Goal: Task Accomplishment & Management: Manage account settings

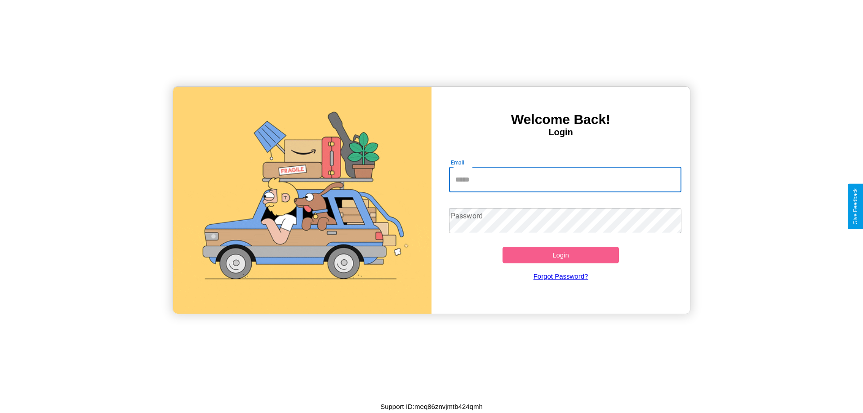
click at [565, 179] on input "Email" at bounding box center [565, 179] width 233 height 25
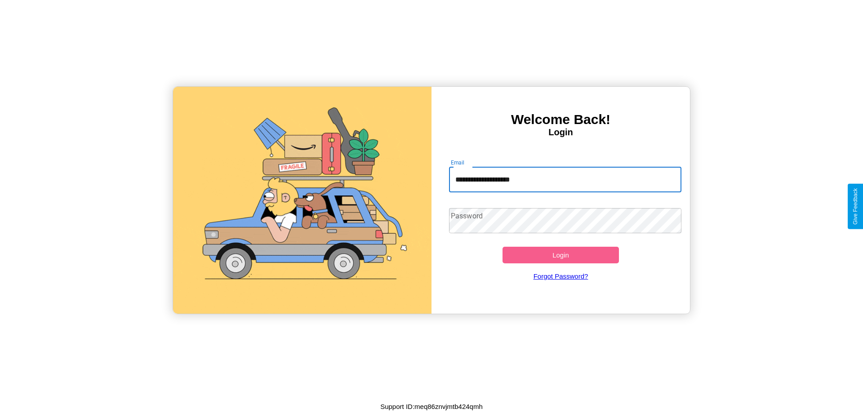
type input "**********"
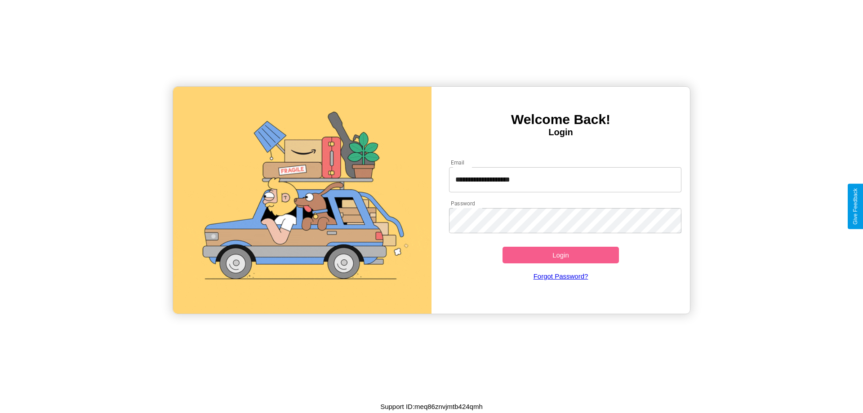
click at [561, 255] on button "Login" at bounding box center [561, 255] width 116 height 17
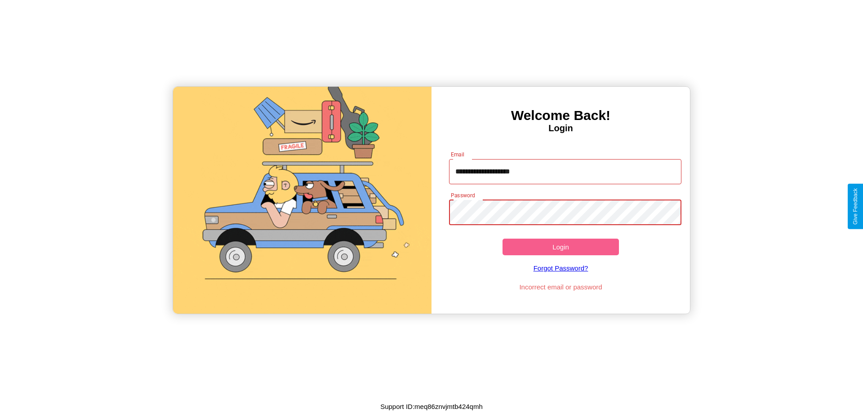
click at [561, 247] on button "Login" at bounding box center [561, 247] width 116 height 17
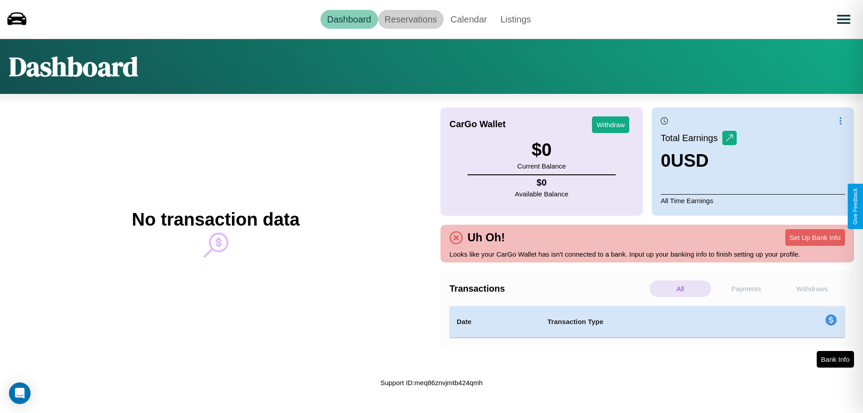
click at [411, 19] on link "Reservations" at bounding box center [411, 19] width 66 height 19
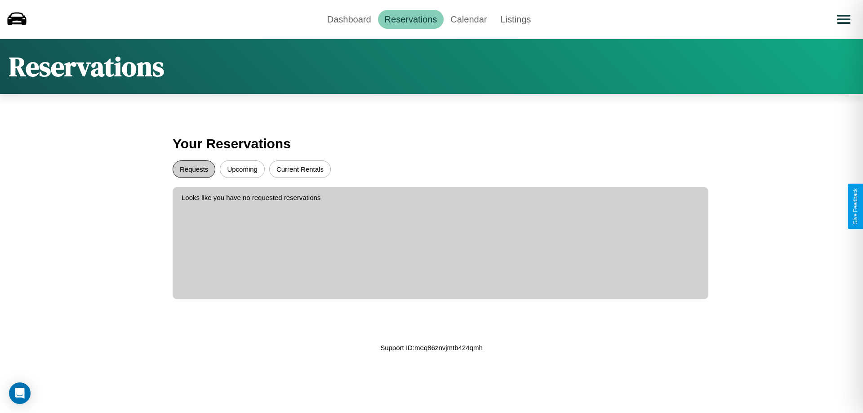
click at [194, 169] on button "Requests" at bounding box center [194, 170] width 43 height 18
click at [300, 169] on button "Current Rentals" at bounding box center [300, 170] width 62 height 18
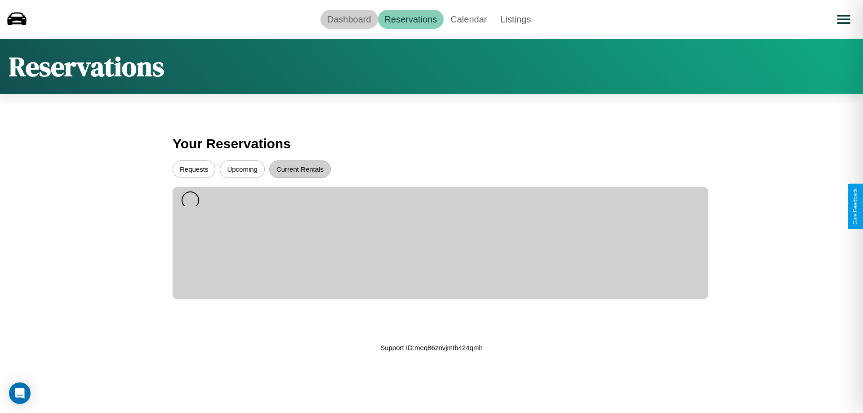
click at [349, 19] on link "Dashboard" at bounding box center [350, 19] width 58 height 19
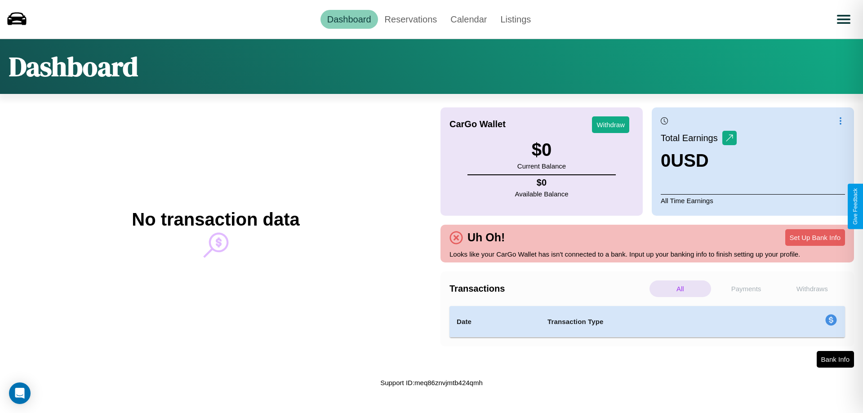
click at [746, 289] on p "Payments" at bounding box center [747, 289] width 62 height 17
click at [812, 289] on p "Withdraws" at bounding box center [812, 289] width 62 height 17
